Goal: Task Accomplishment & Management: Use online tool/utility

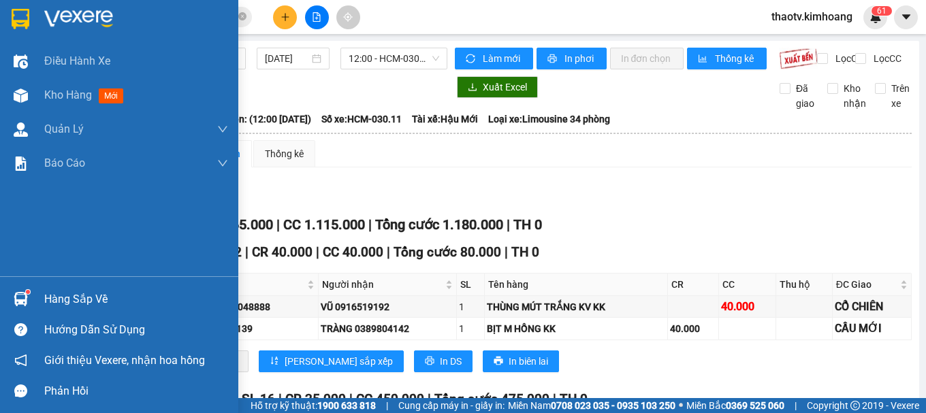
click at [65, 297] on div "Hàng sắp về" at bounding box center [136, 299] width 184 height 20
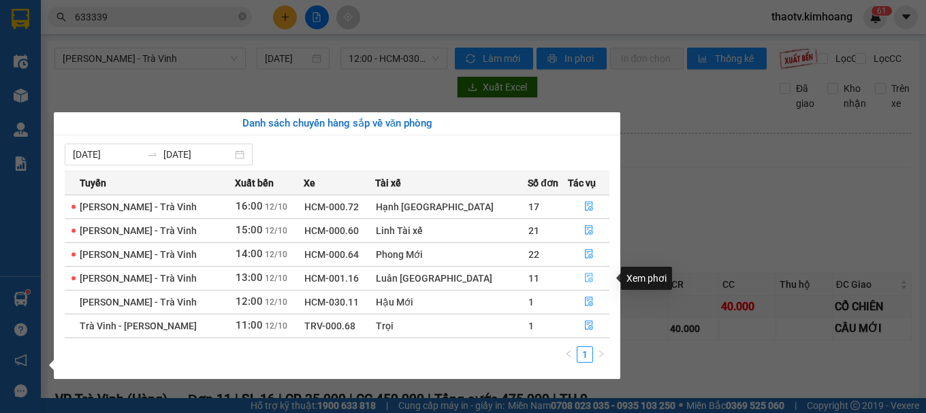
click at [584, 276] on icon "file-done" at bounding box center [589, 278] width 10 height 10
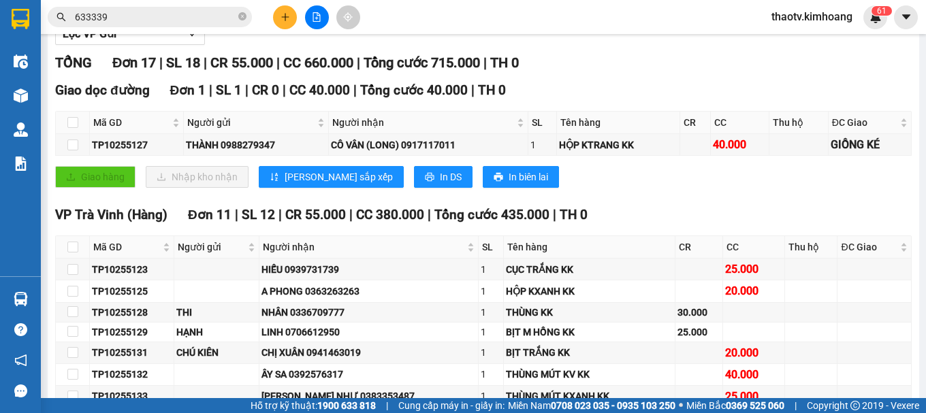
scroll to position [340, 0]
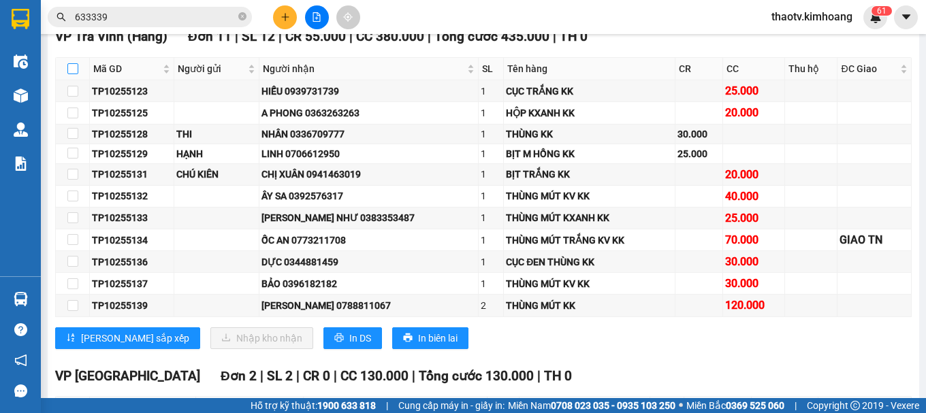
click at [73, 74] on label at bounding box center [72, 68] width 11 height 15
click at [73, 74] on input "checkbox" at bounding box center [72, 68] width 11 height 11
checkbox input "true"
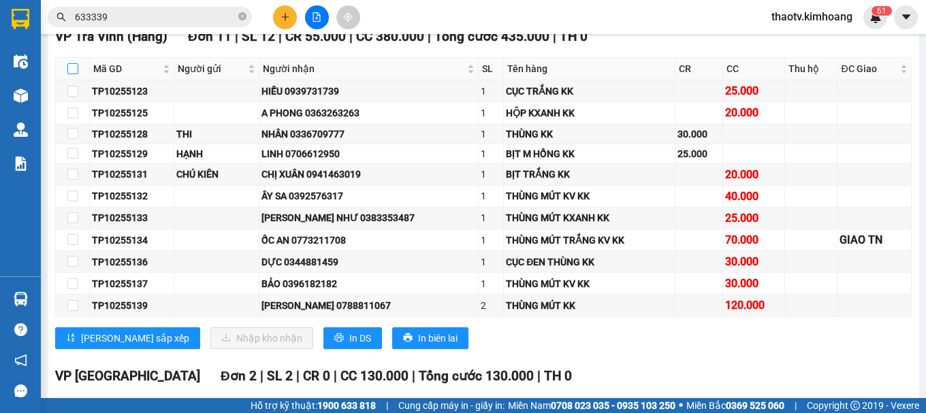
checkbox input "true"
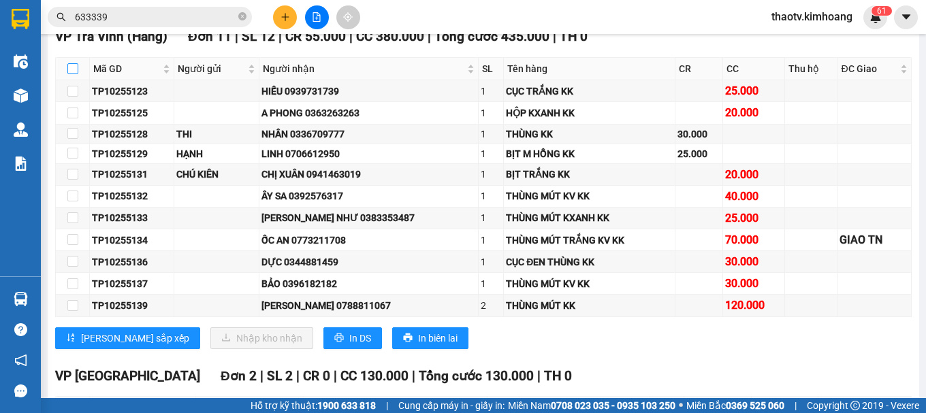
checkbox input "true"
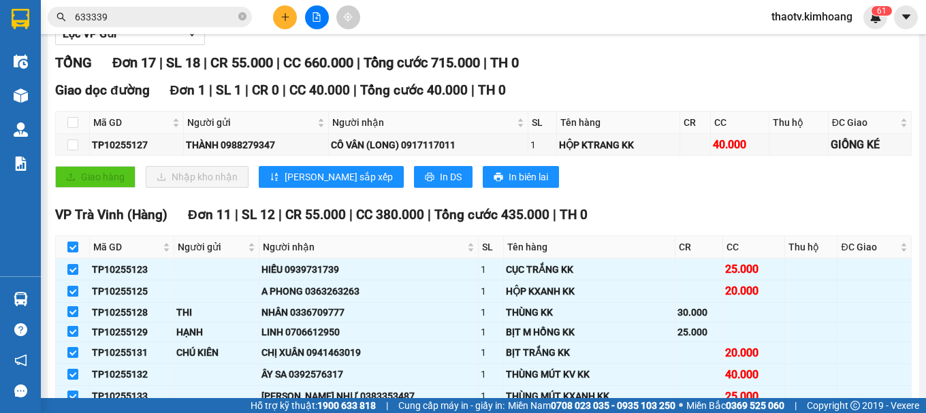
scroll to position [0, 0]
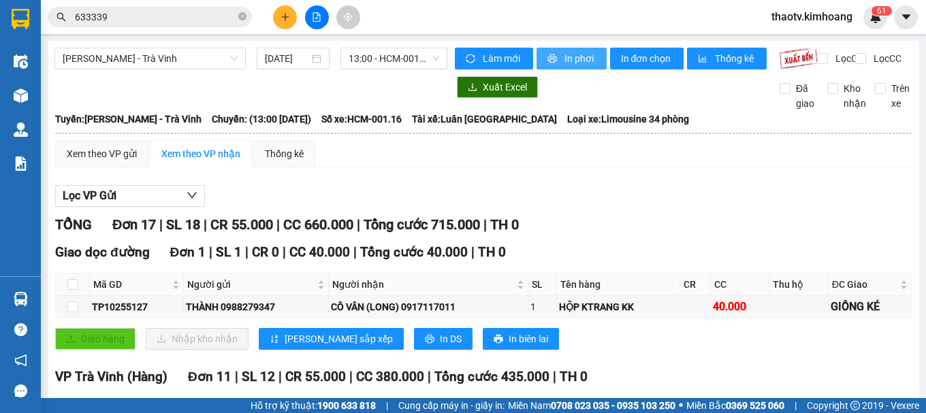
click at [565, 65] on span "In phơi" at bounding box center [579, 58] width 31 height 15
